Goal: Transaction & Acquisition: Purchase product/service

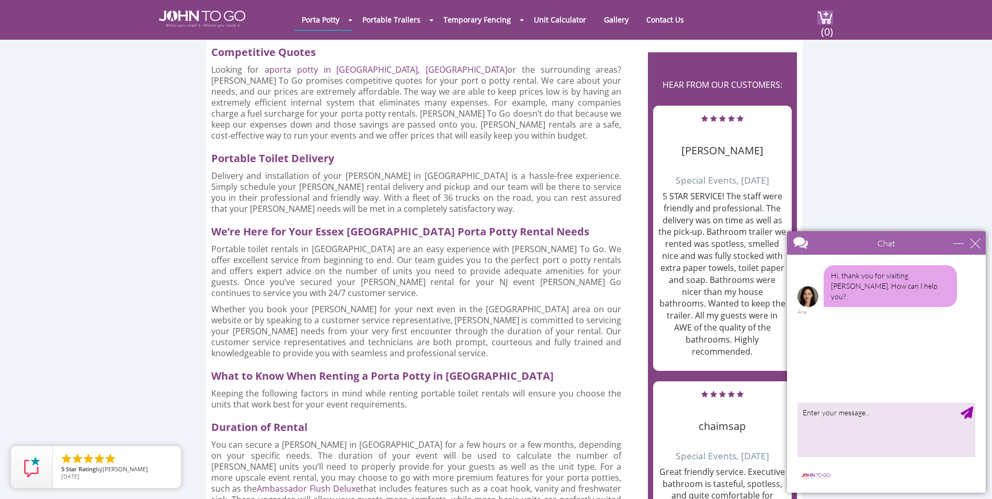
scroll to position [785, 0]
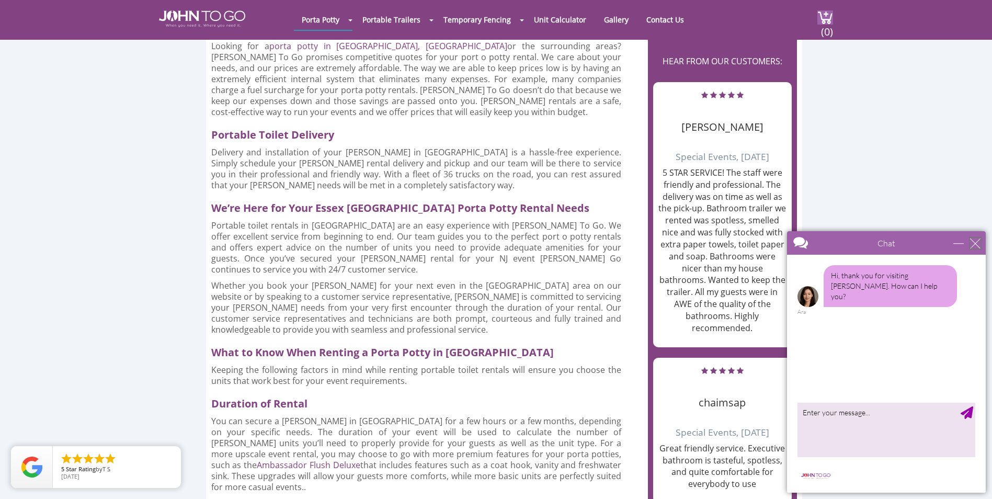
click at [972, 242] on div "close" at bounding box center [975, 243] width 10 height 10
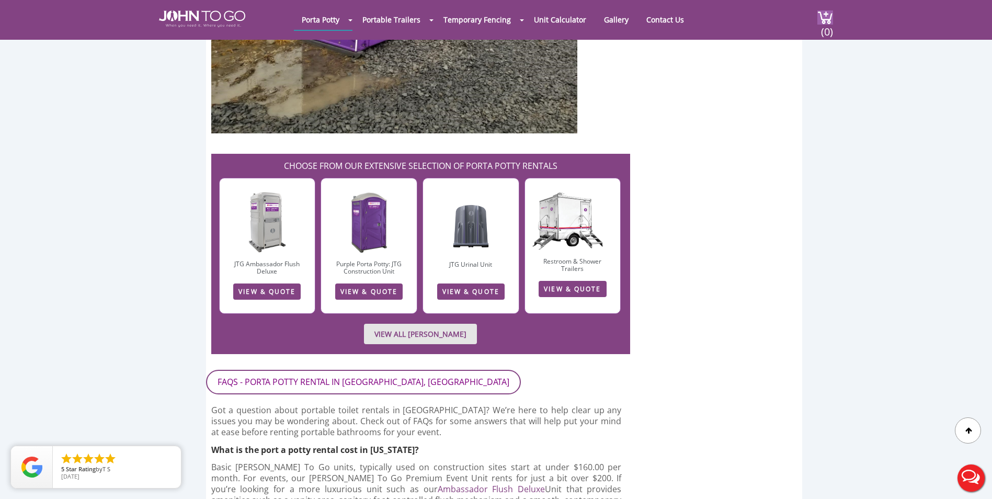
scroll to position [1621, 0]
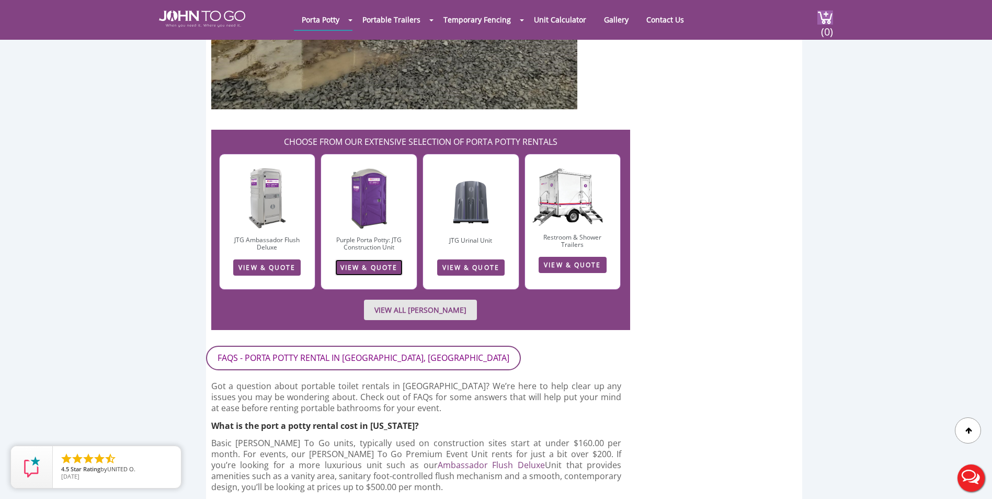
click at [374, 259] on link "VIEW & QUOTE" at bounding box center [368, 267] width 67 height 16
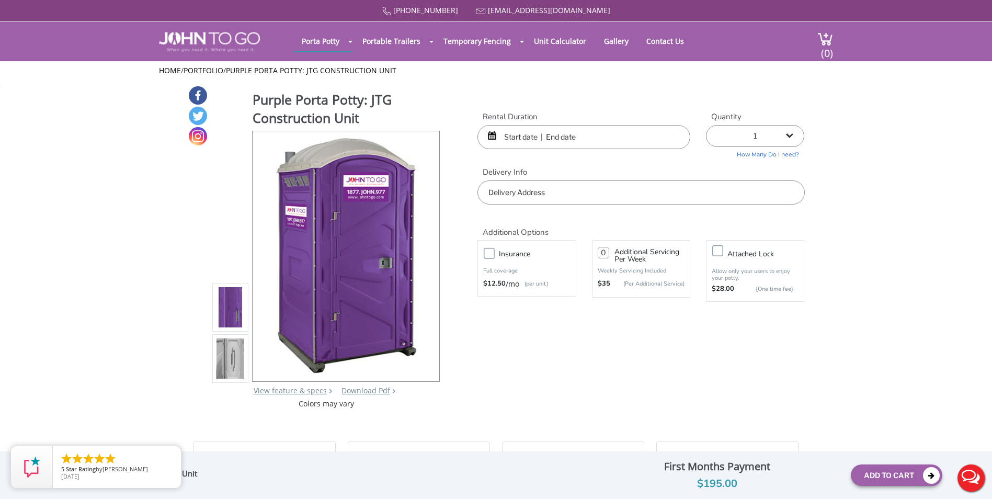
click at [503, 141] on input "text" at bounding box center [584, 137] width 213 height 24
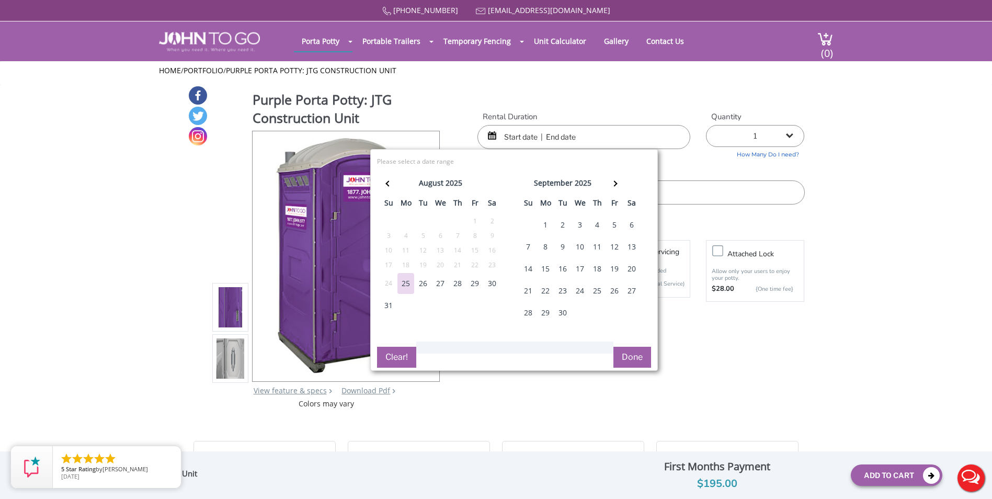
click at [438, 280] on div "27" at bounding box center [440, 283] width 17 height 21
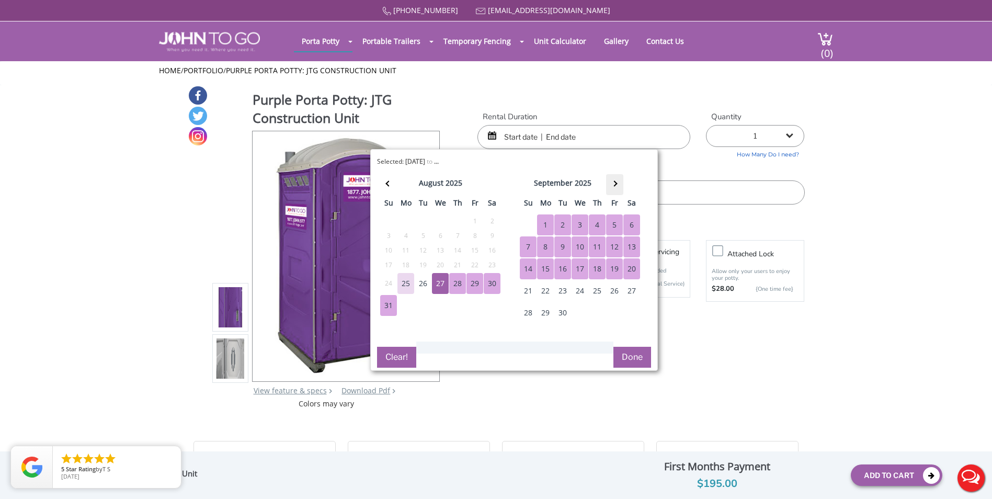
click at [618, 181] on th at bounding box center [614, 184] width 17 height 21
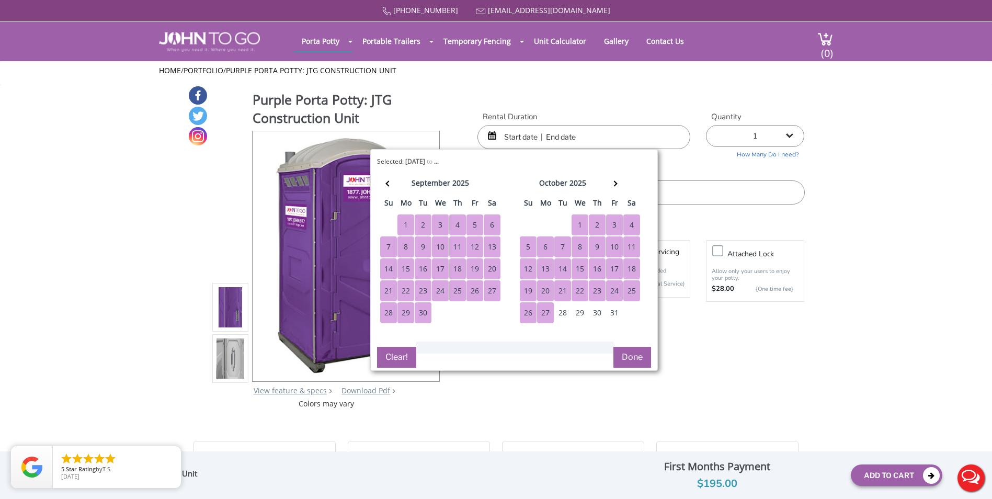
click at [544, 312] on div "27" at bounding box center [545, 312] width 17 height 21
type input "08/27/2025 to 10/27/2025"
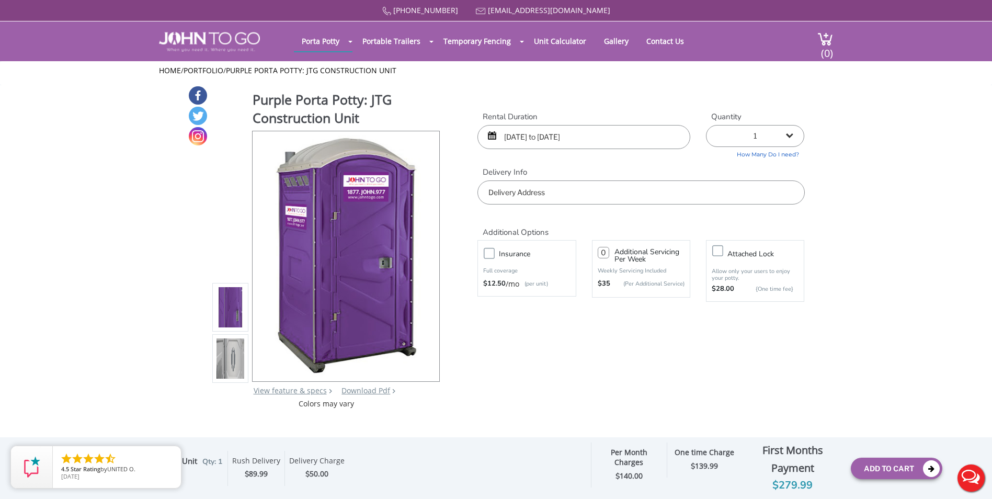
click at [552, 195] on input "text" at bounding box center [641, 192] width 327 height 24
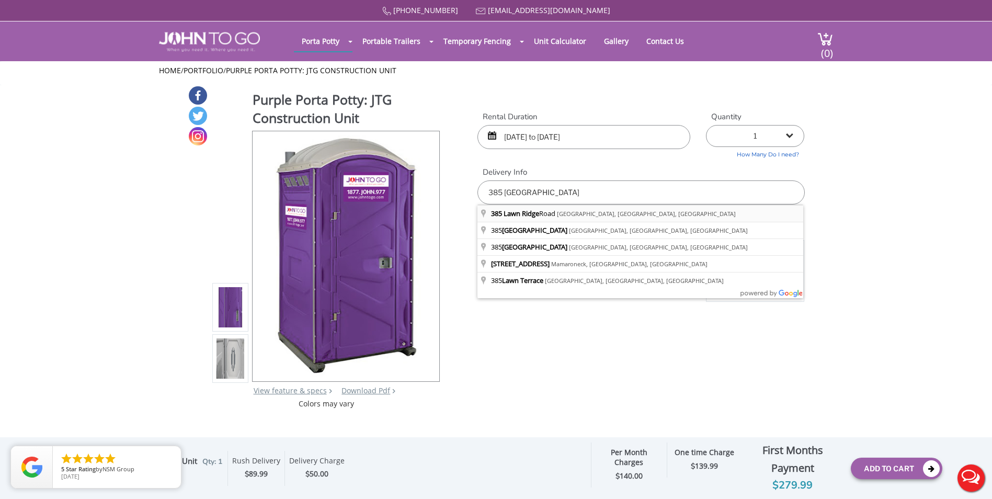
type input "385 Lawn Ridge Road, City of Orange, NJ, USA"
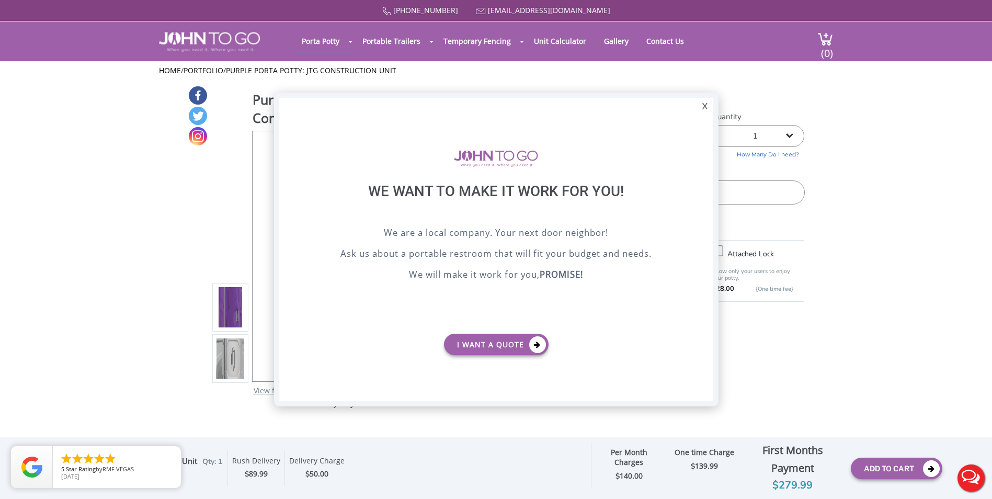
click at [923, 248] on div at bounding box center [496, 249] width 992 height 499
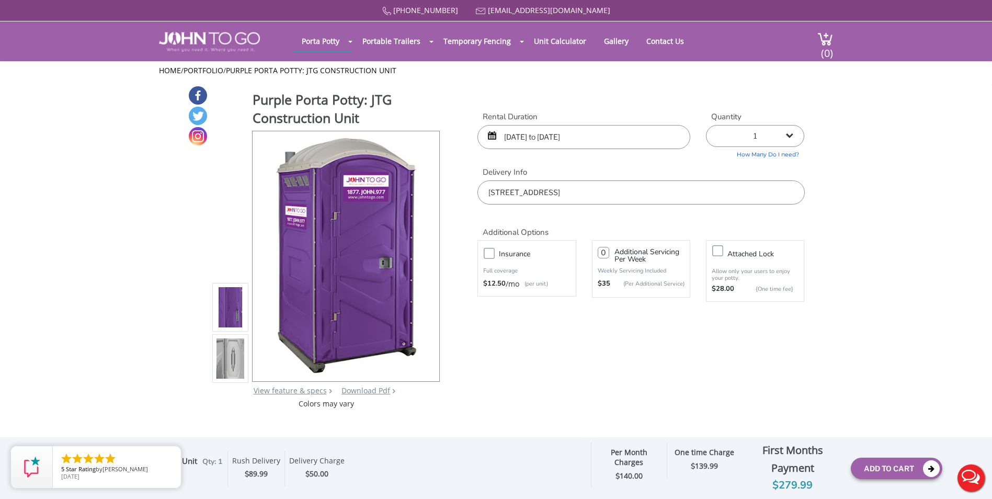
click at [494, 253] on label "Insurance" at bounding box center [537, 253] width 87 height 13
click at [0, 0] on input "Insurance" at bounding box center [0, 0] width 0 height 0
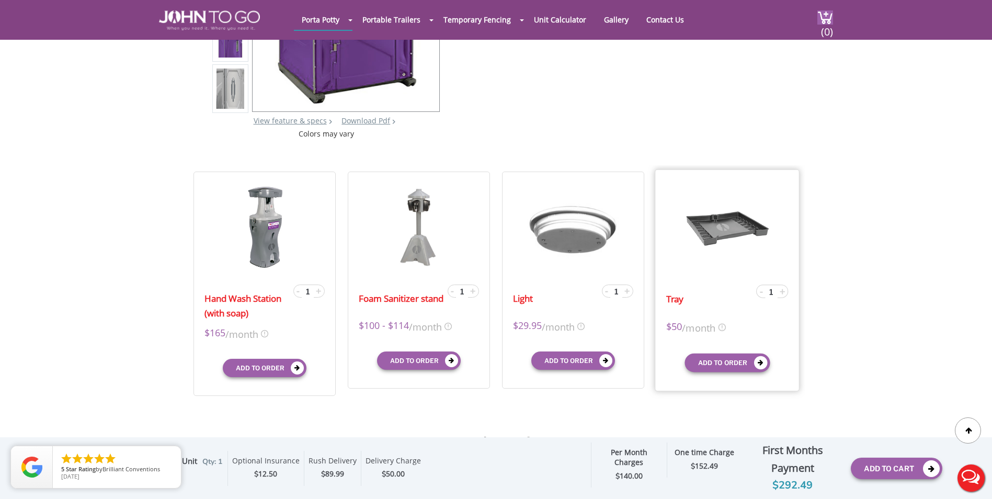
scroll to position [262, 0]
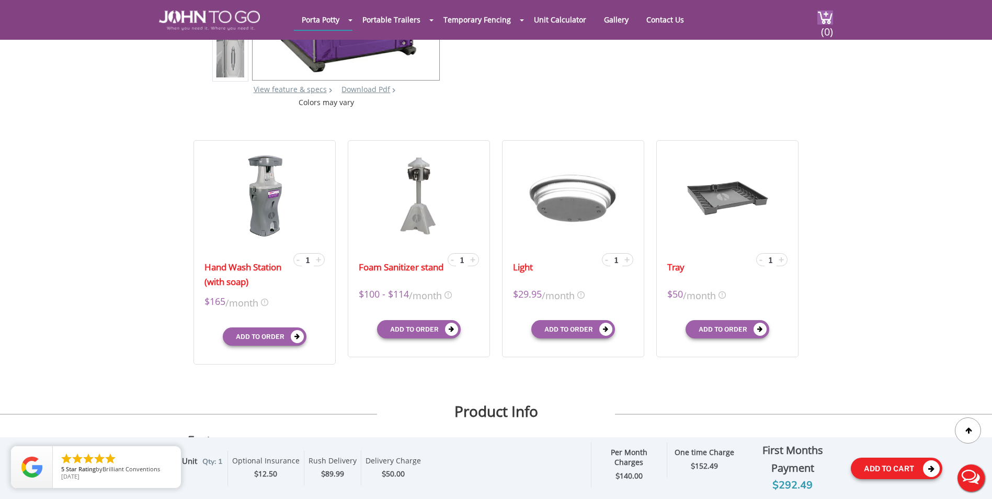
click at [887, 465] on button "Add To Cart" at bounding box center [897, 468] width 92 height 21
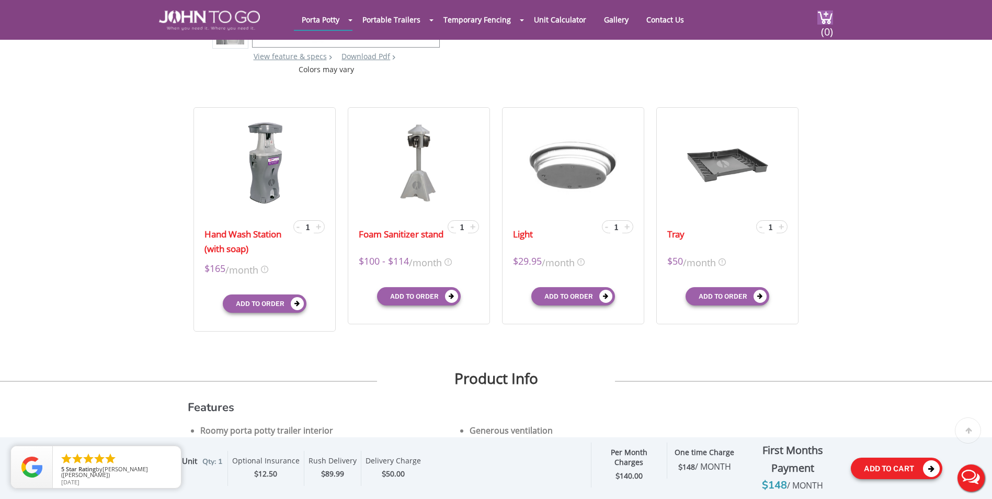
scroll to position [314, 0]
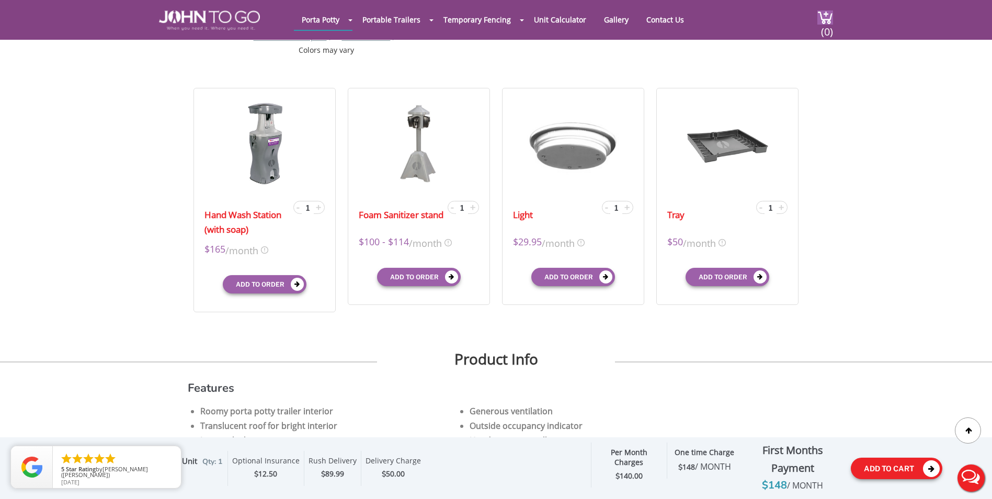
click at [884, 464] on button "Add To Cart" at bounding box center [897, 468] width 92 height 21
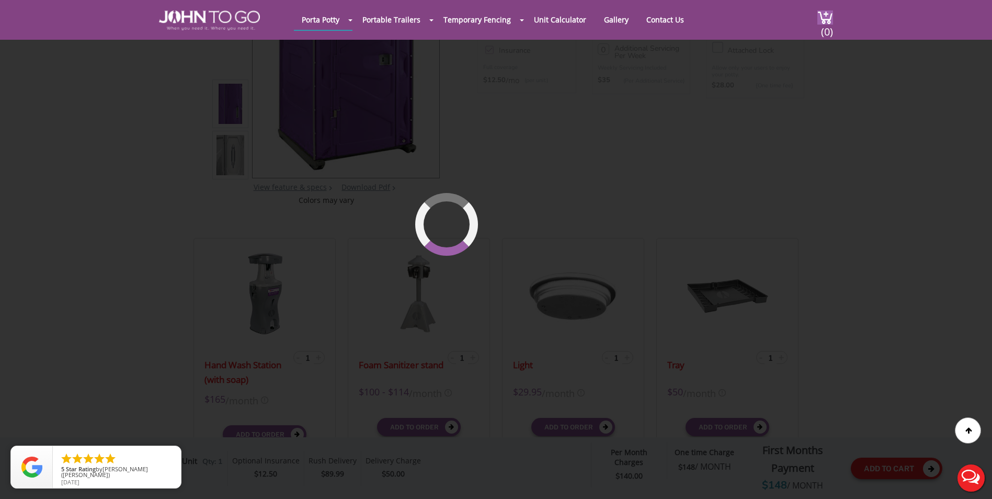
scroll to position [72, 0]
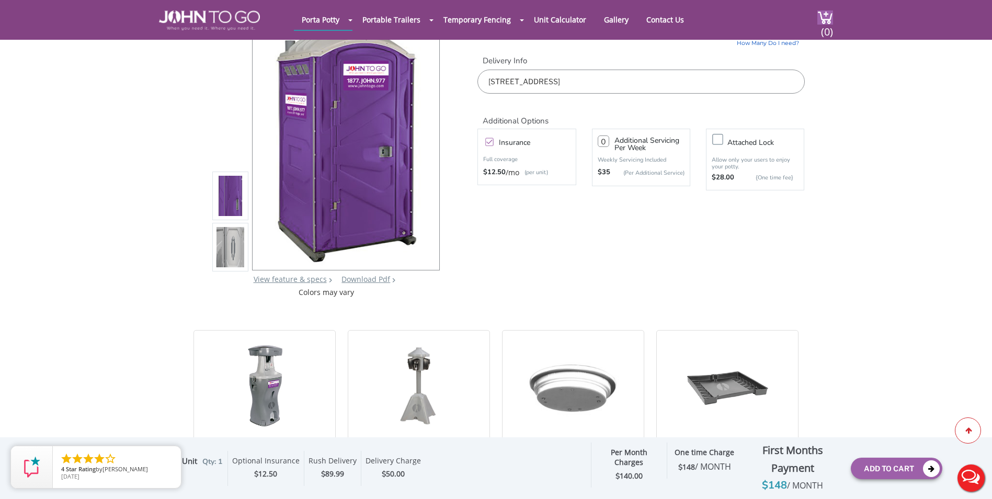
click at [968, 425] on div at bounding box center [968, 430] width 26 height 26
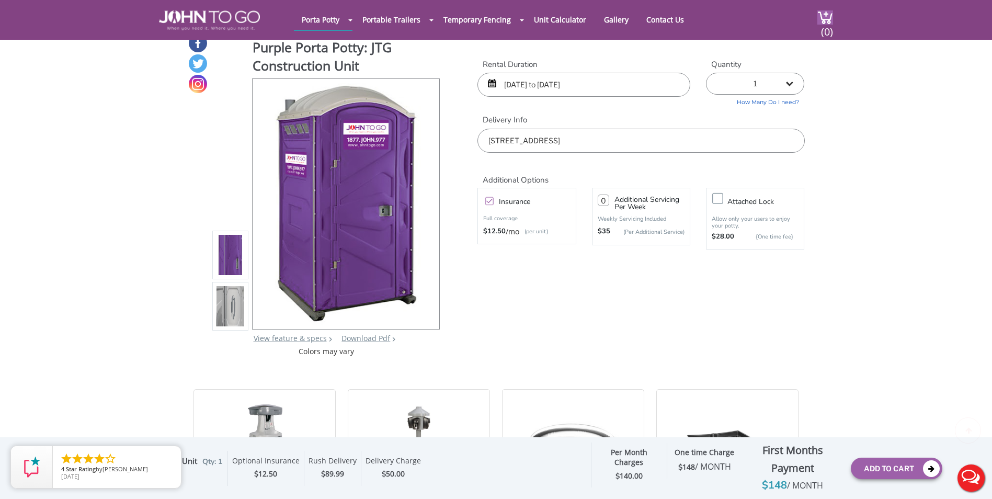
scroll to position [0, 0]
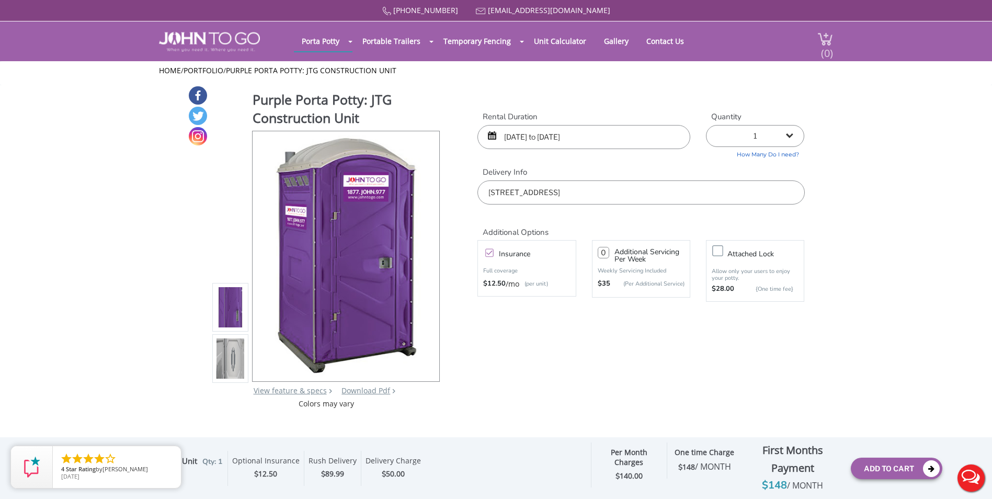
click at [823, 45] on span "(0)" at bounding box center [827, 49] width 13 height 22
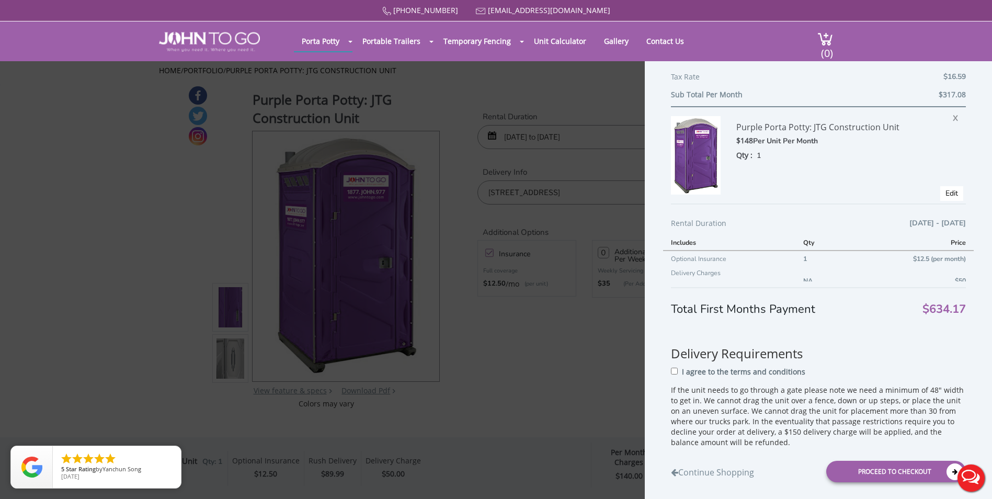
scroll to position [262, 0]
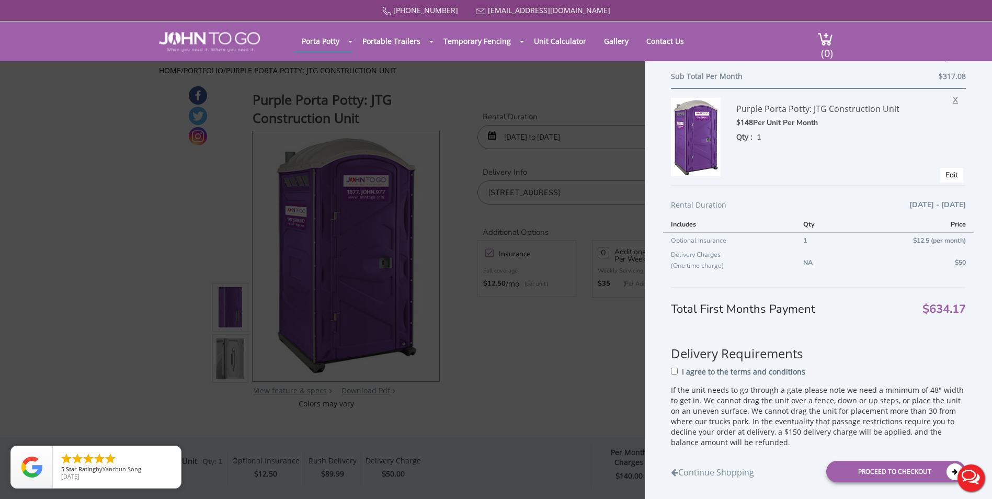
click at [953, 98] on span "X" at bounding box center [958, 99] width 10 height 14
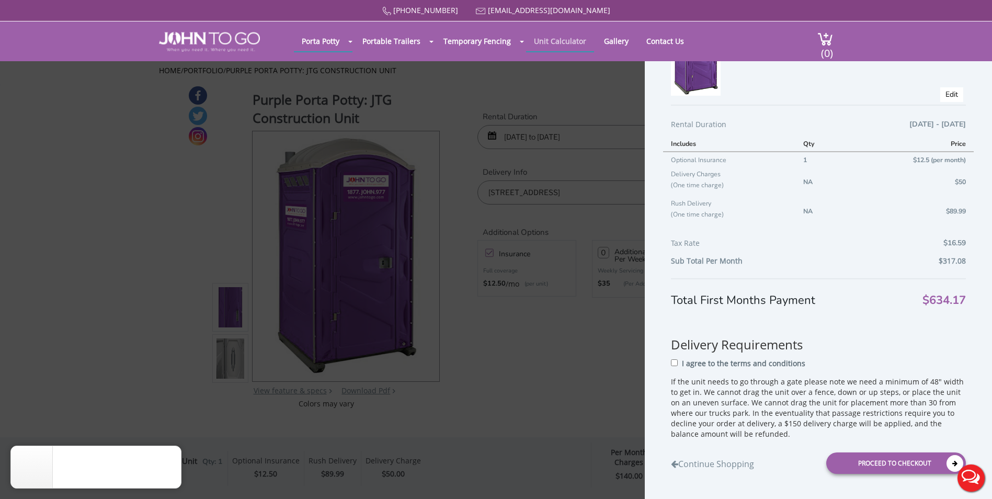
scroll to position [76, 0]
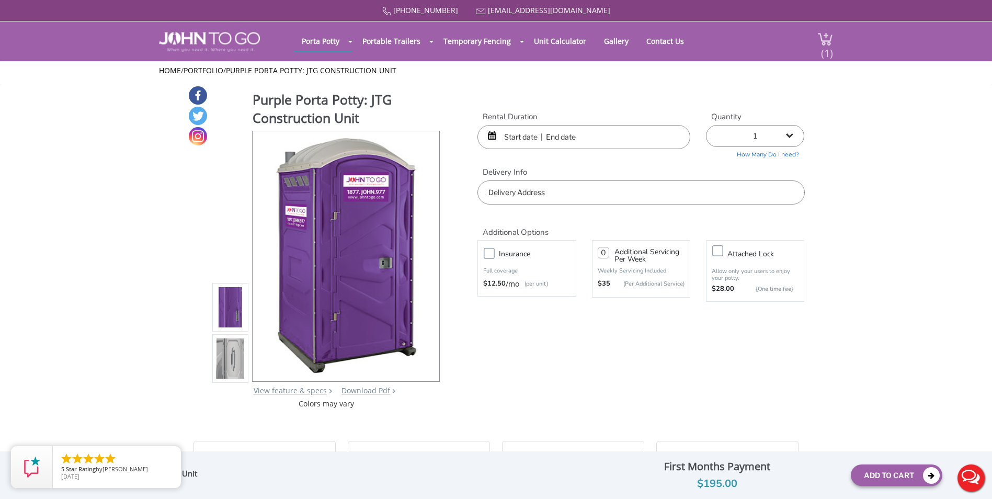
click at [825, 44] on span "(1)" at bounding box center [827, 49] width 13 height 22
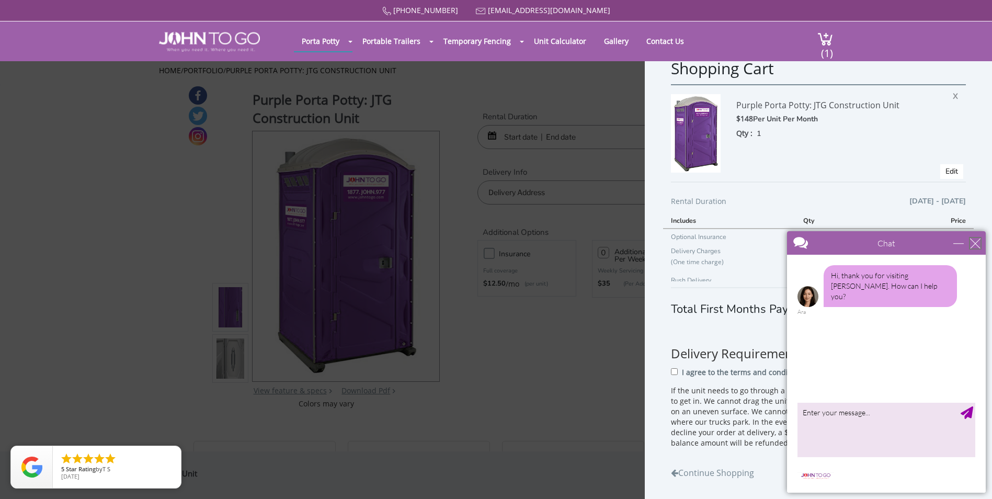
click at [976, 242] on div "close" at bounding box center [975, 243] width 10 height 10
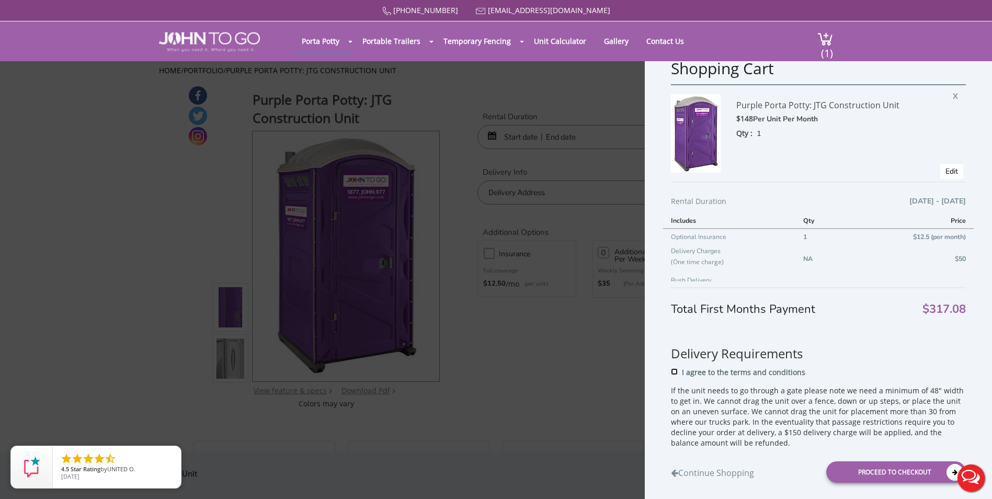
click at [674, 373] on input "I agree to the terms and conditions" at bounding box center [674, 371] width 7 height 7
checkbox input "true"
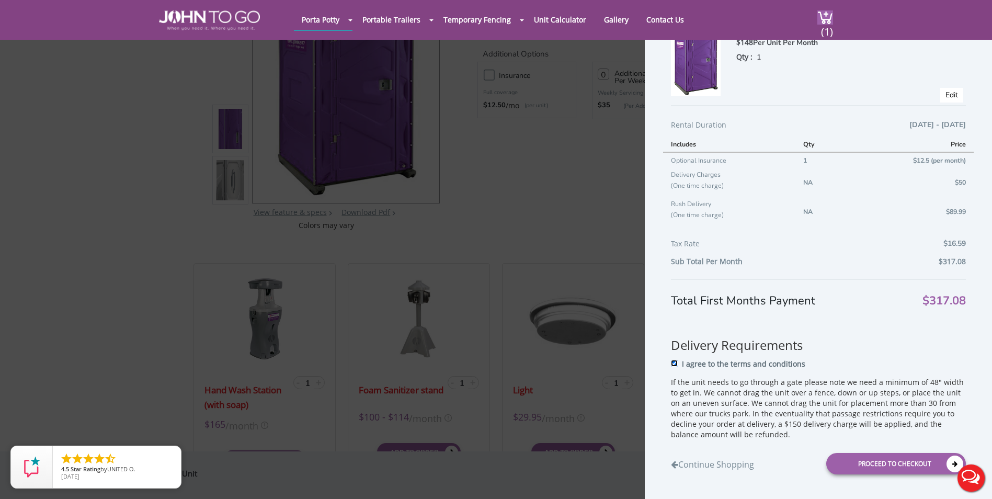
scroll to position [209, 0]
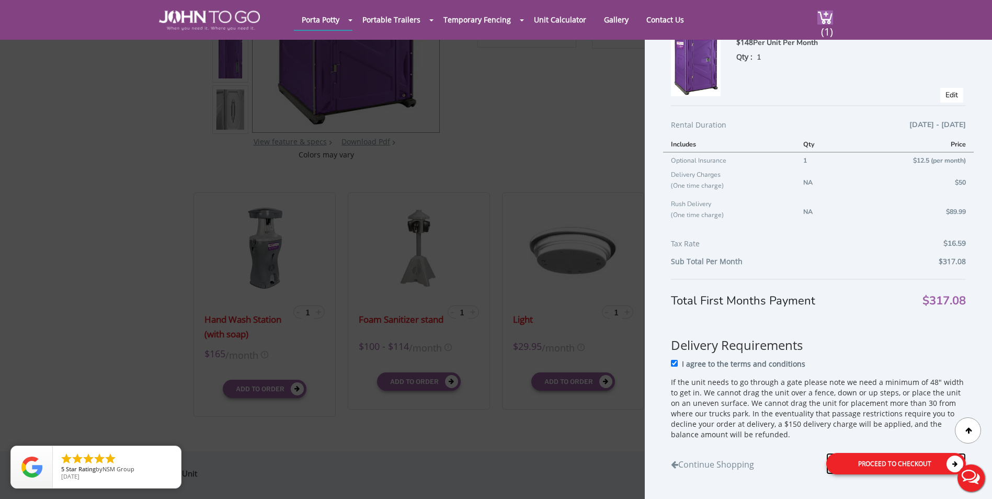
click at [885, 461] on div "Proceed to Checkout" at bounding box center [896, 463] width 140 height 21
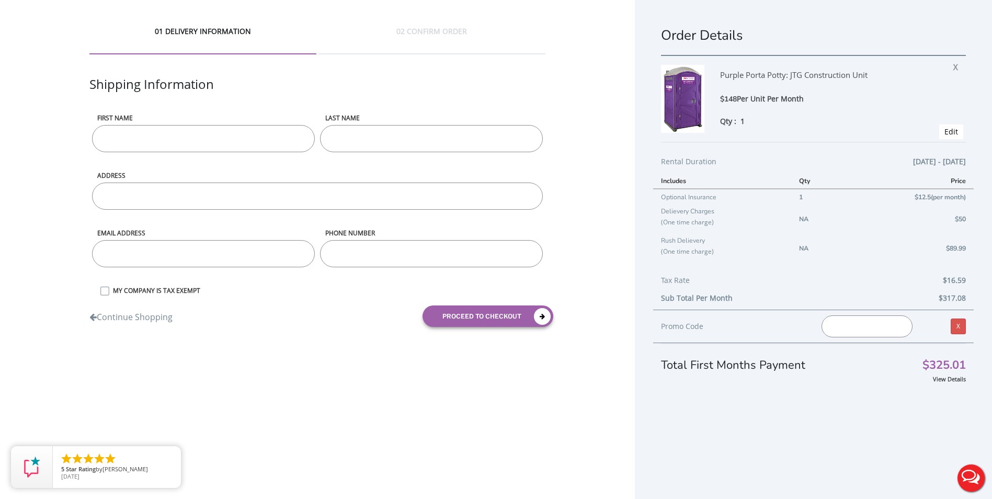
click at [221, 135] on input "First name" at bounding box center [203, 138] width 223 height 27
type input "[PERSON_NAME]"
type input "Davlouros"
type input "[EMAIL_ADDRESS][DOMAIN_NAME]"
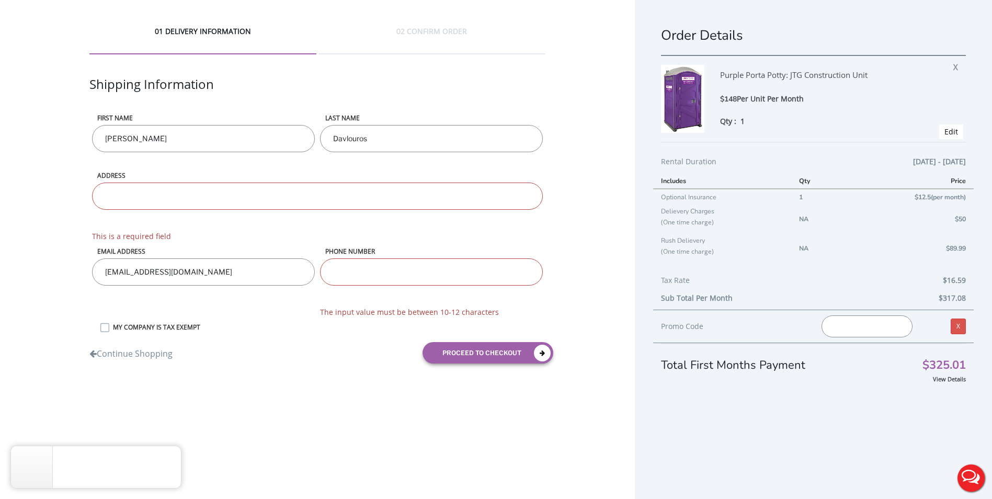
click at [158, 194] on input "ADDRESS" at bounding box center [317, 196] width 451 height 27
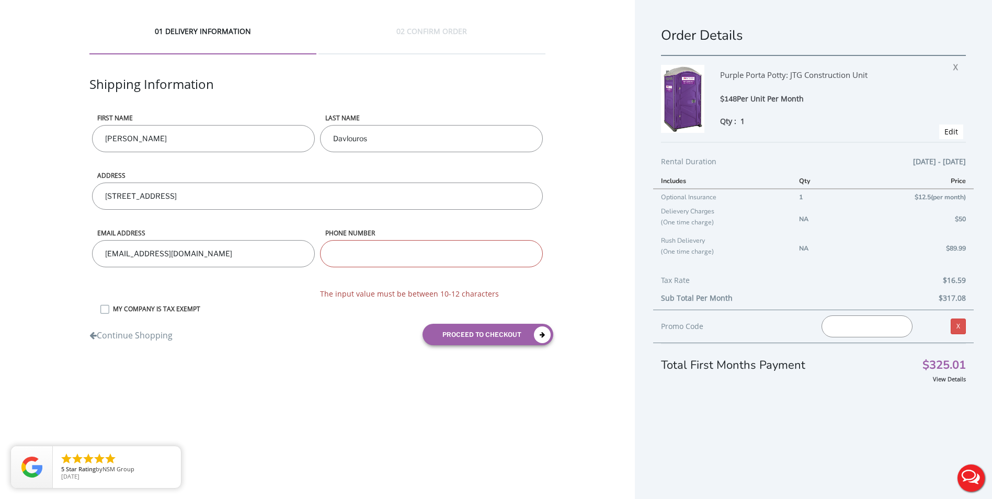
type input "[STREET_ADDRESS]"
type input "2014121169"
click at [402, 253] on input "phone number" at bounding box center [431, 253] width 223 height 27
type input "2014121169"
click at [366, 251] on input "phone number" at bounding box center [431, 253] width 223 height 27
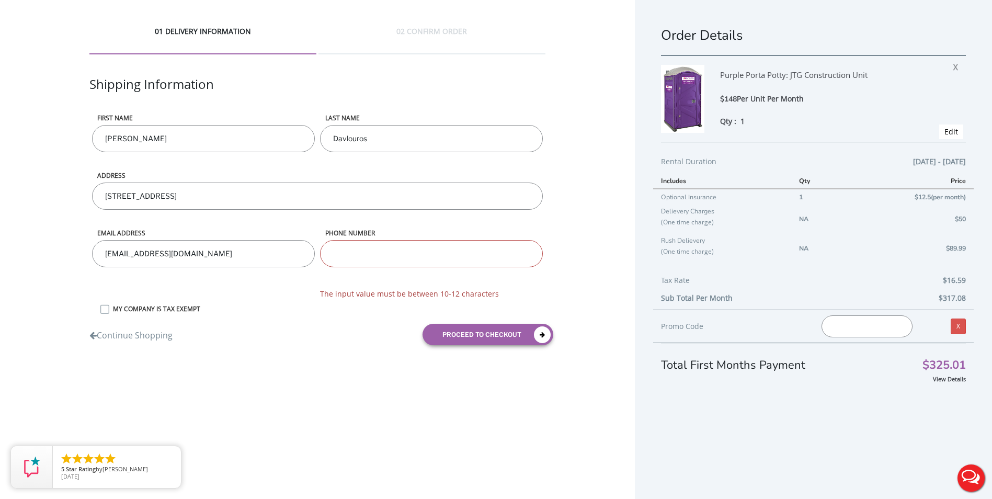
click at [369, 256] on input "phone number" at bounding box center [431, 253] width 223 height 27
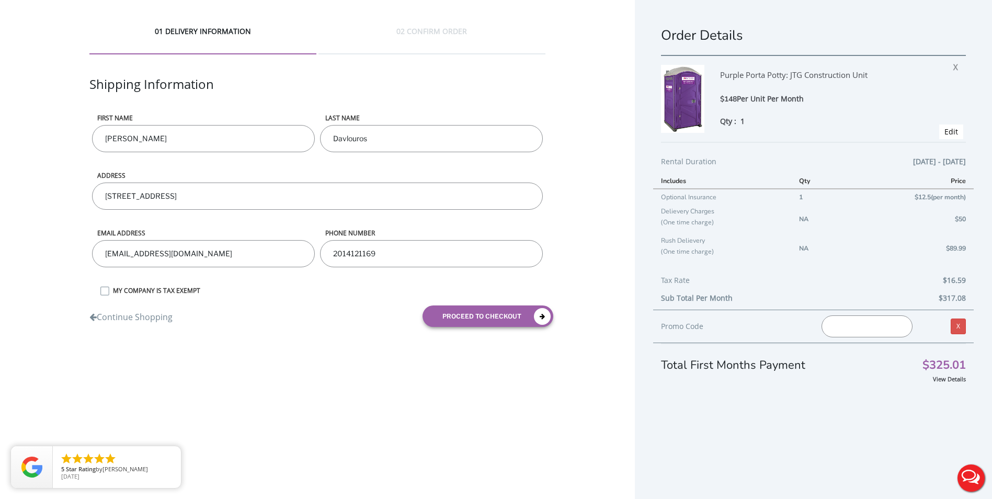
type input "2014121169"
click at [503, 315] on button "proceed to checkout" at bounding box center [488, 315] width 131 height 21
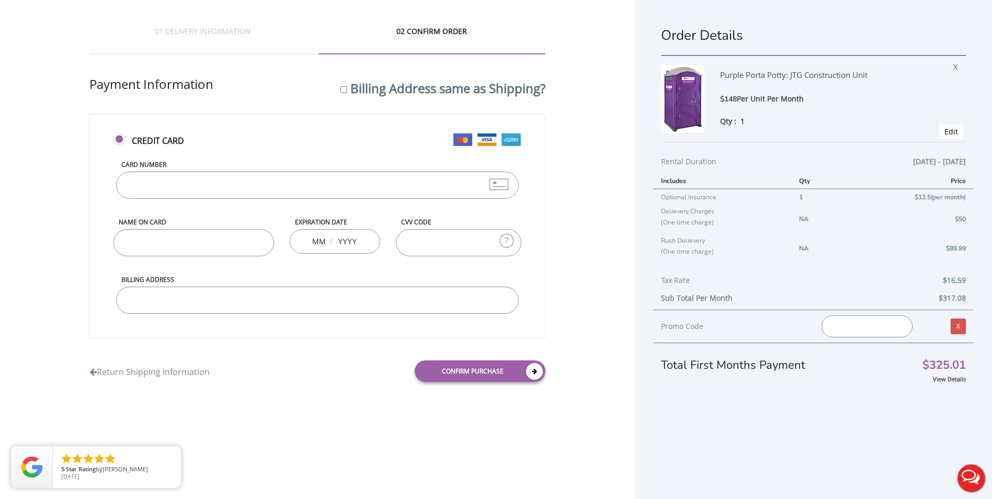
click at [195, 187] on input "Card Number" at bounding box center [317, 185] width 403 height 27
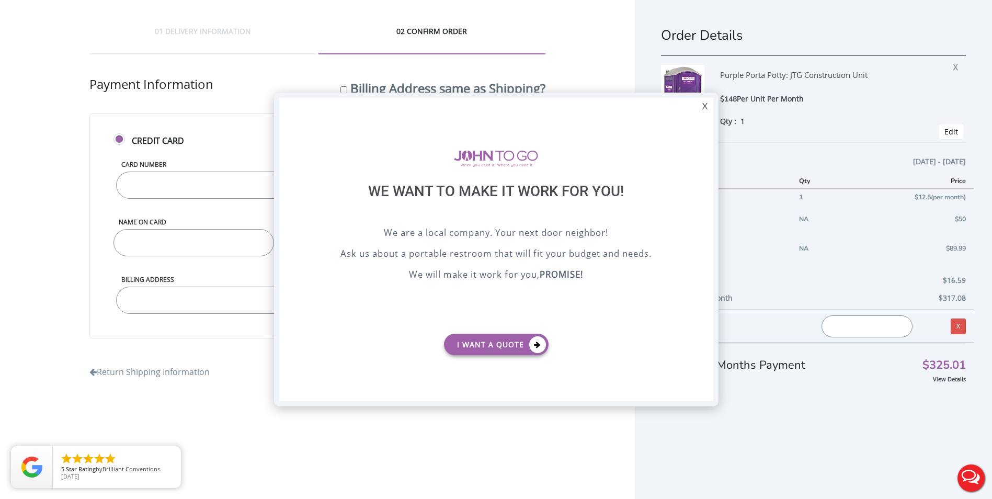
click at [707, 106] on div "X" at bounding box center [705, 107] width 16 height 18
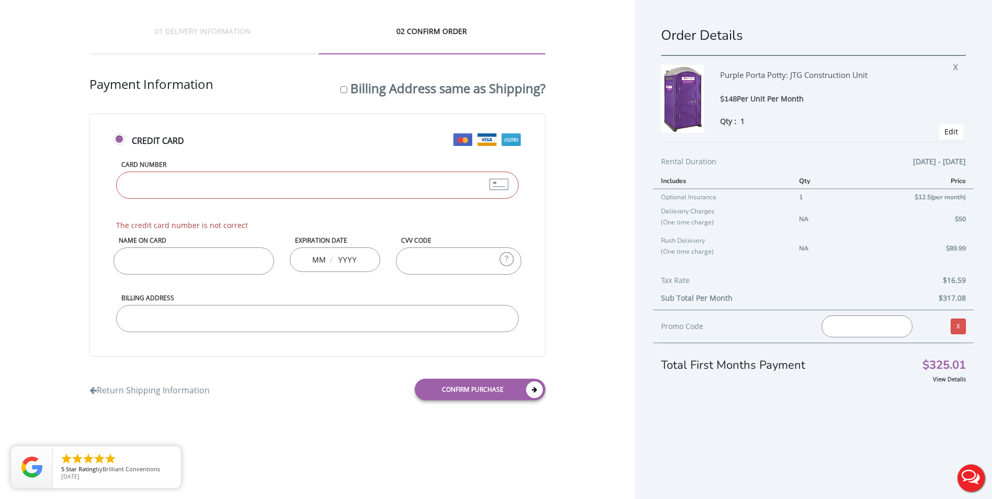
click at [262, 185] on input "Card Number" at bounding box center [317, 185] width 403 height 27
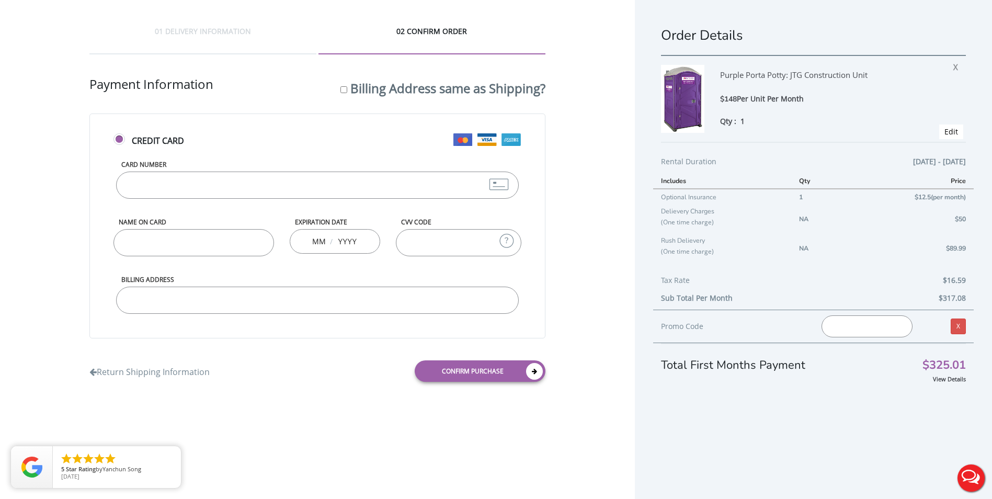
type input "371715012323006"
click at [176, 236] on input "Name on Card" at bounding box center [193, 242] width 161 height 27
type input "Andrew A Davlouros"
type input "12"
type input "6"
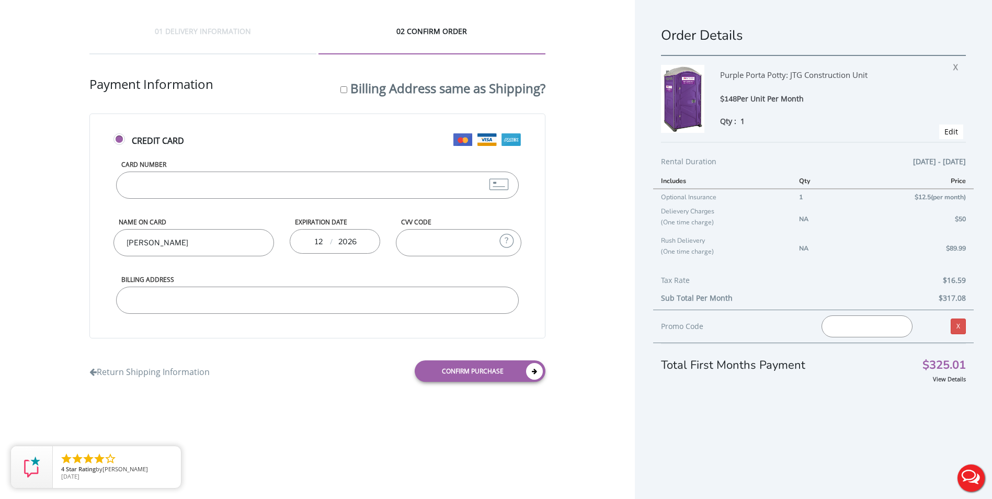
type input "2026"
click at [427, 246] on input "CVV Code" at bounding box center [459, 242] width 126 height 27
type input "2399"
click at [321, 298] on input "Billing Address" at bounding box center [317, 300] width 403 height 27
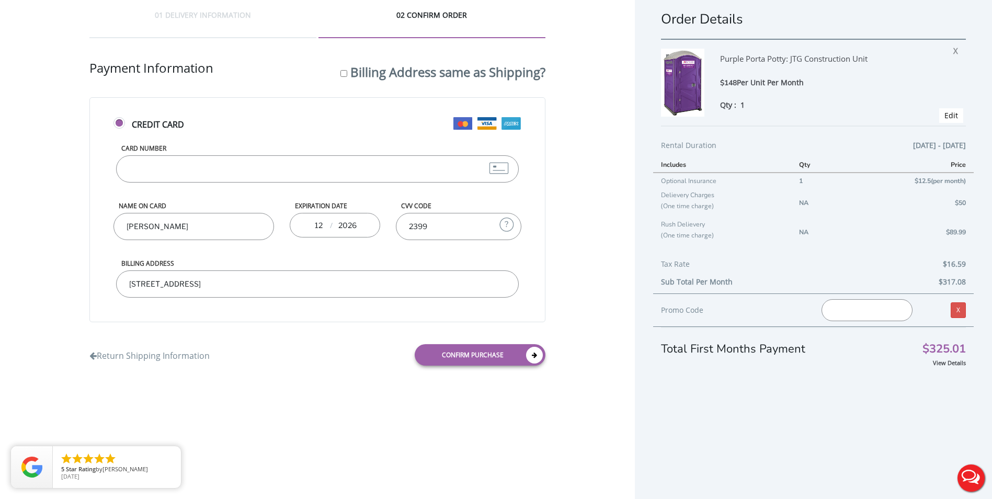
scroll to position [25, 0]
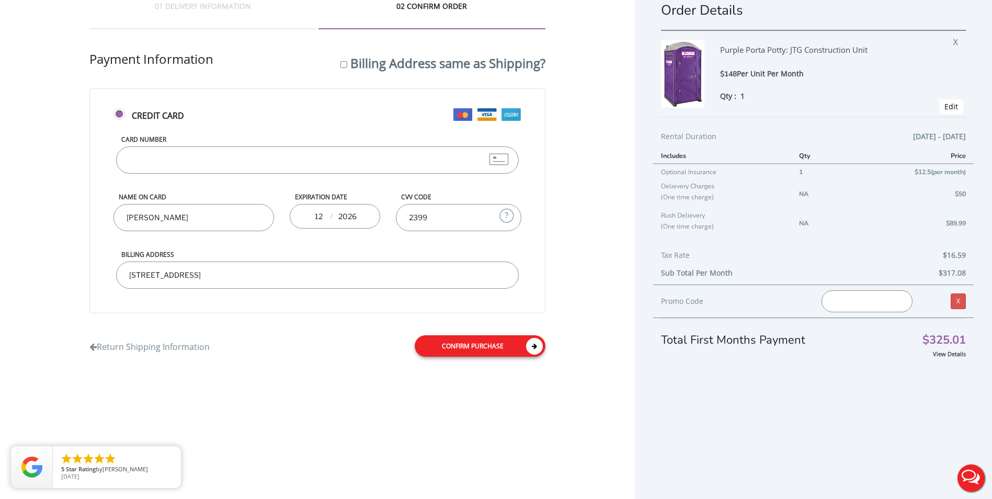
type input "PO Box 222, Millburn NJ 07041"
click at [461, 342] on link "Confirm purchase" at bounding box center [480, 345] width 131 height 21
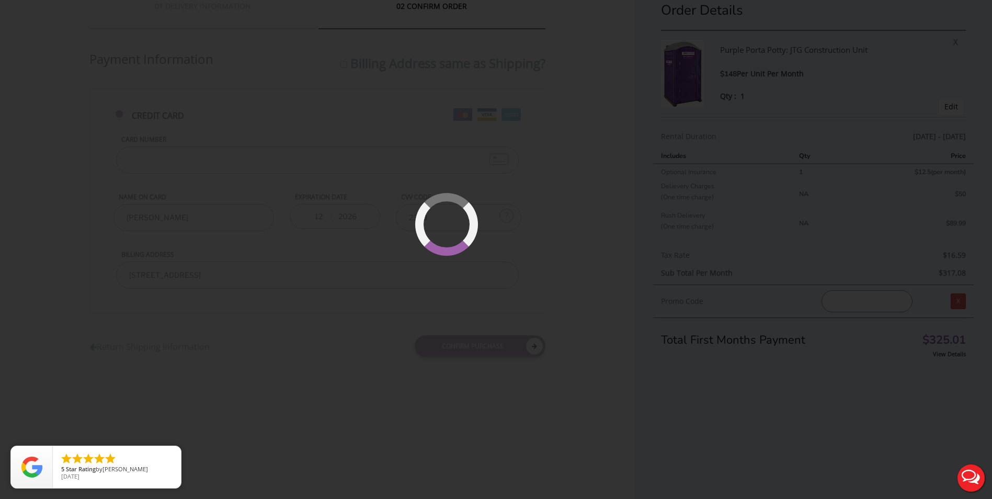
click at [361, 148] on div at bounding box center [496, 249] width 992 height 499
click at [281, 181] on div at bounding box center [496, 249] width 992 height 499
drag, startPoint x: 161, startPoint y: 457, endPoint x: 175, endPoint y: 428, distance: 31.6
click at [0, 0] on link "close" at bounding box center [0, 0] width 0 height 0
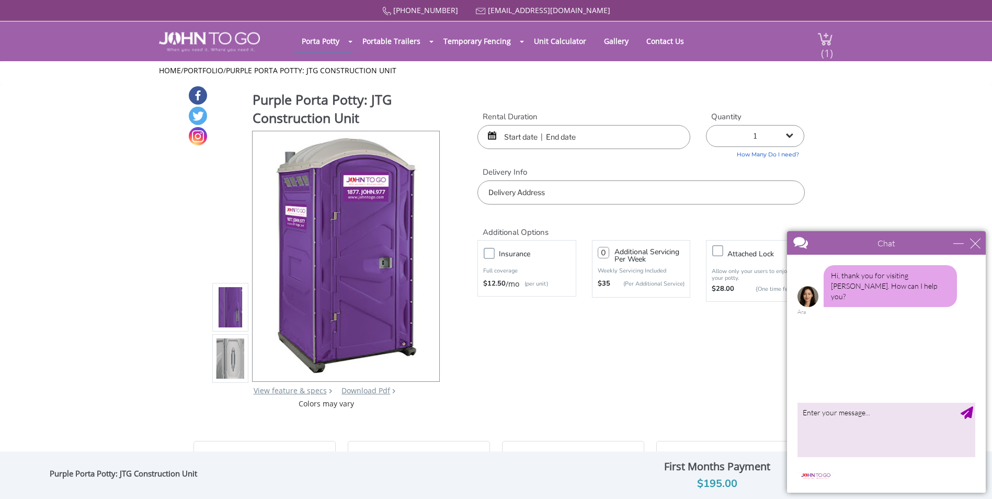
click at [825, 41] on span "(1)" at bounding box center [827, 49] width 13 height 22
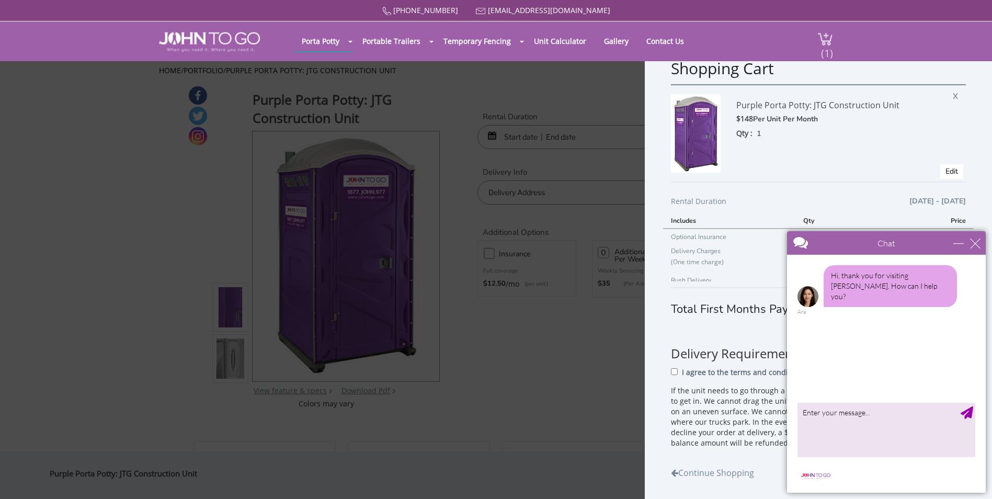
click at [828, 37] on img at bounding box center [825, 39] width 16 height 14
click at [852, 416] on textarea "type your message" at bounding box center [887, 429] width 178 height 55
type textarea "Trying to make payment for an order and it continues to cycle without accepting…"
click at [967, 413] on div "Send Message" at bounding box center [967, 412] width 13 height 13
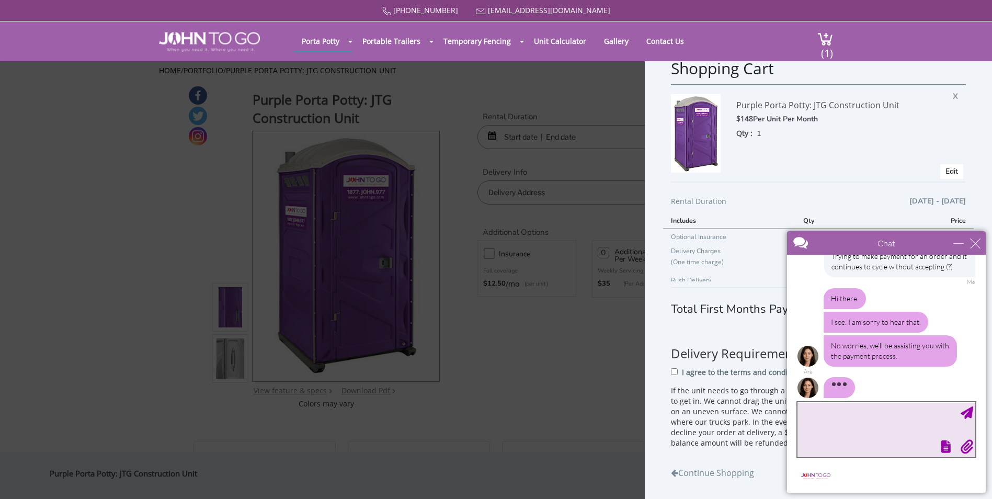
scroll to position [64, 0]
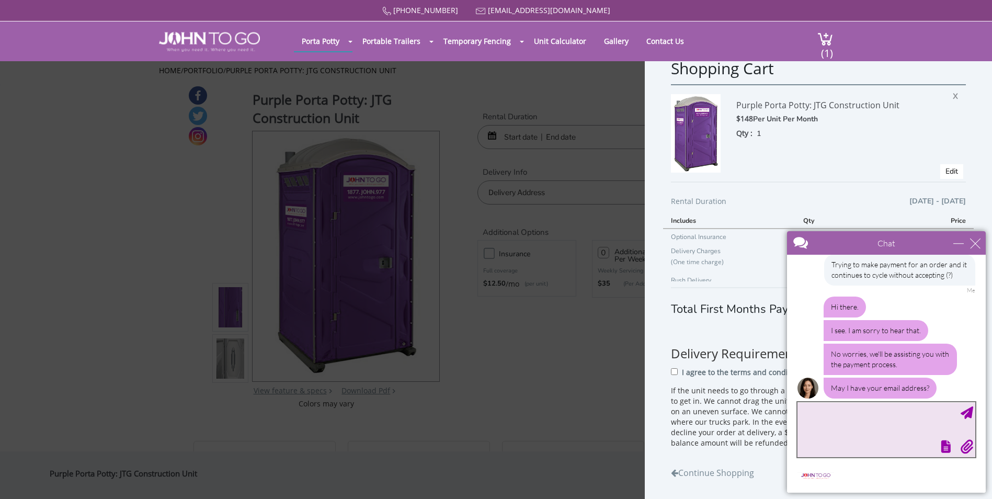
click at [849, 415] on textarea "type your message" at bounding box center [887, 429] width 178 height 55
type textarea "[EMAIL_ADDRESS][DOMAIN_NAME]"
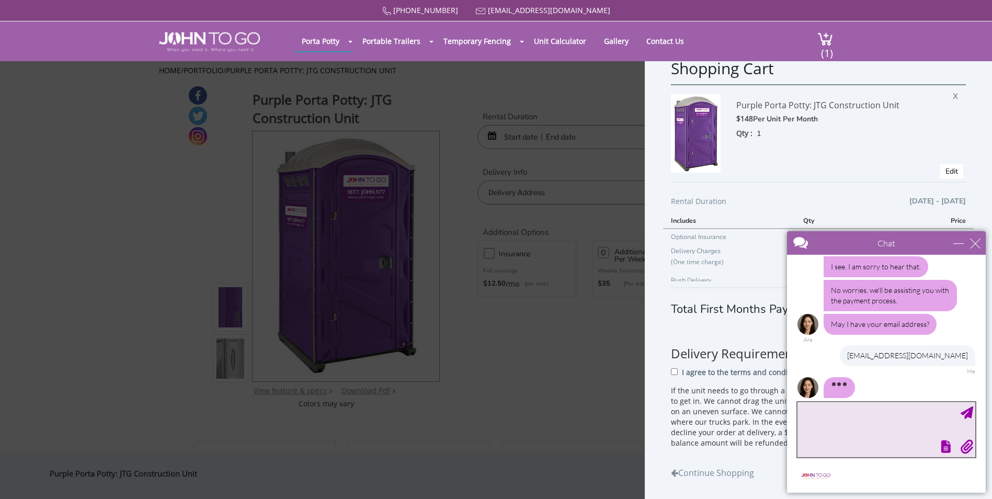
scroll to position [138, 0]
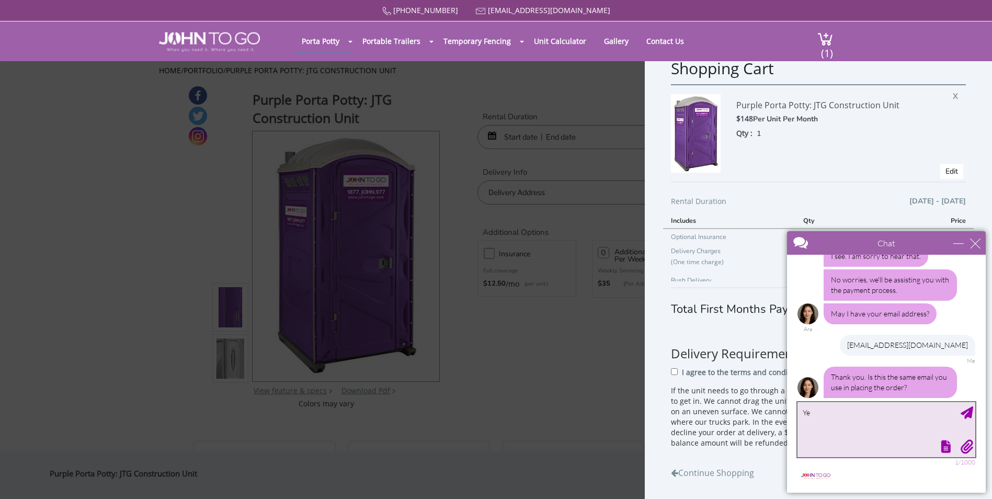
type textarea "Yes"
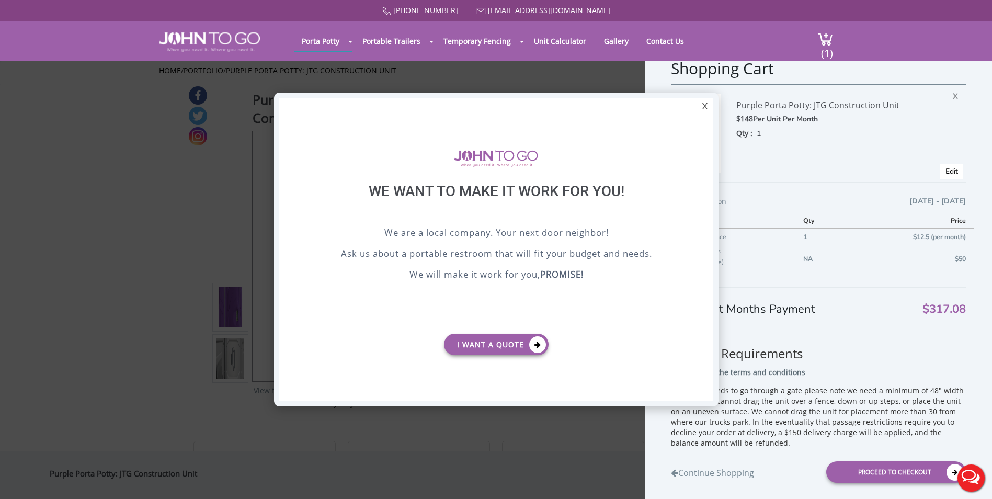
scroll to position [0, 0]
click at [706, 108] on div "X" at bounding box center [705, 107] width 16 height 18
